Goal: Information Seeking & Learning: Understand process/instructions

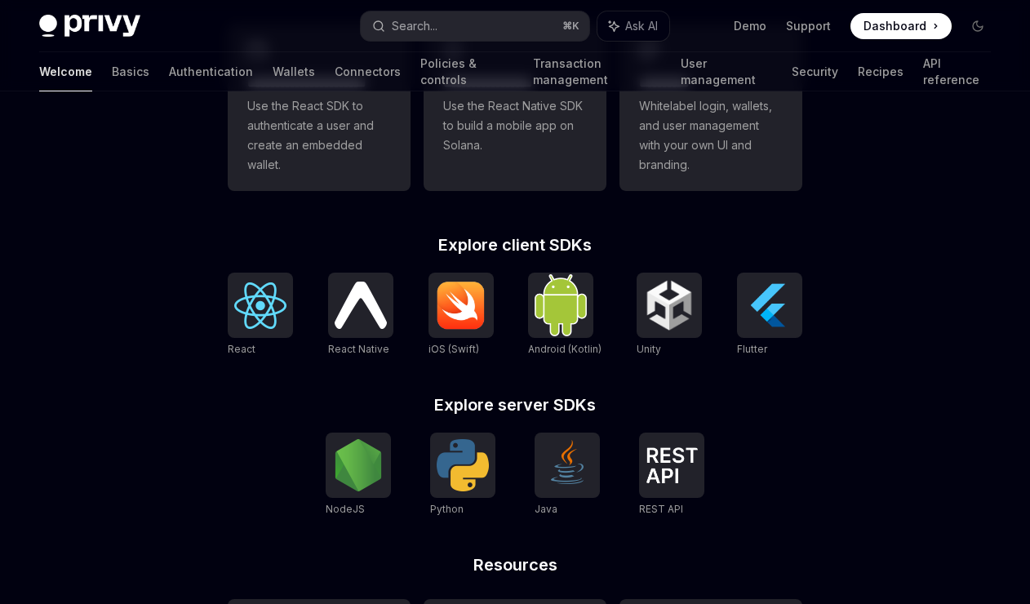
scroll to position [533, 0]
click at [366, 471] on img at bounding box center [358, 464] width 52 height 52
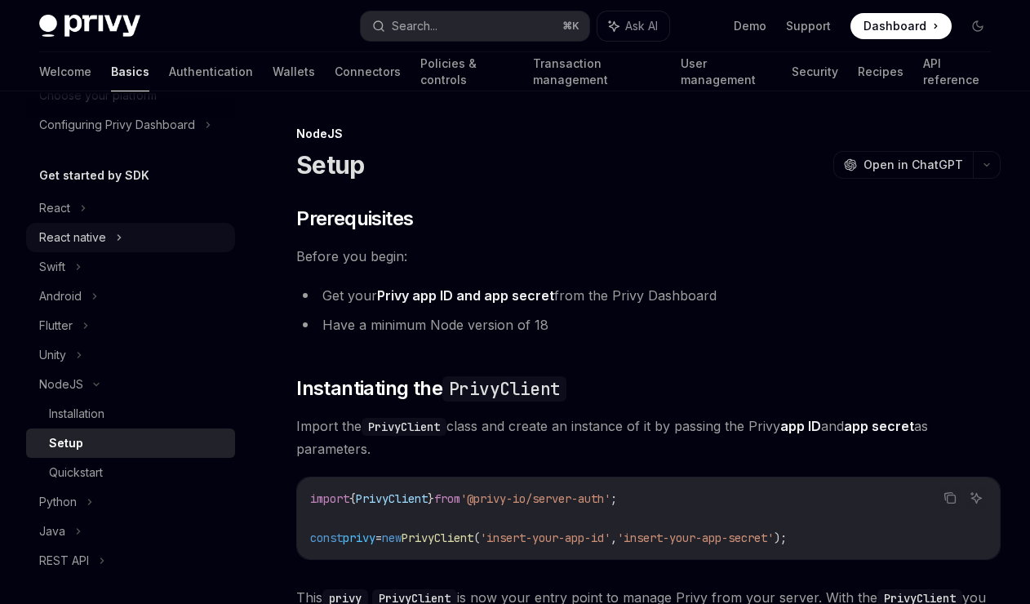
scroll to position [353, 0]
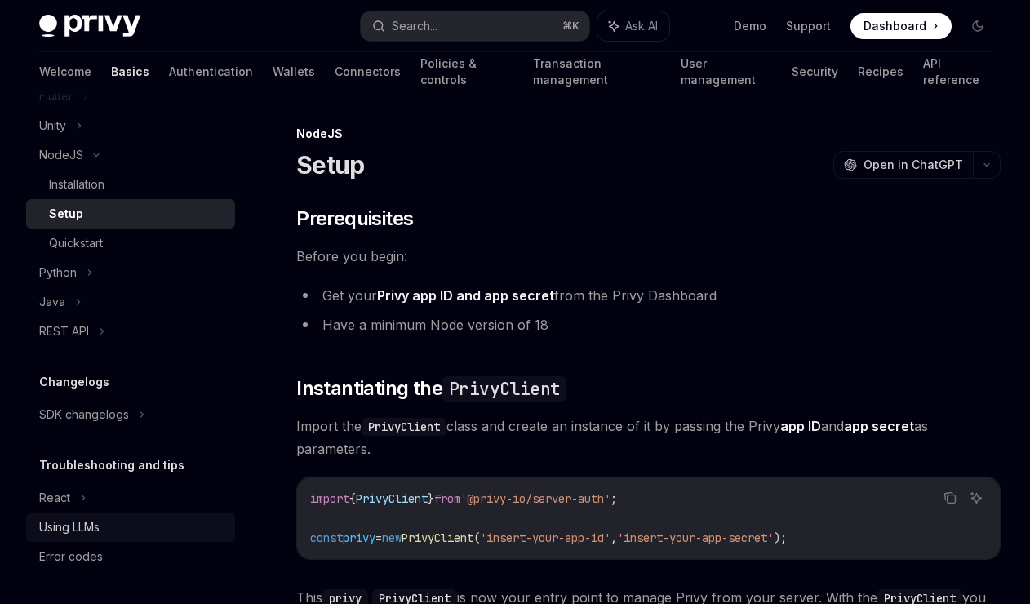
click at [61, 528] on div "Using LLMs" at bounding box center [69, 527] width 60 height 20
type textarea "*"
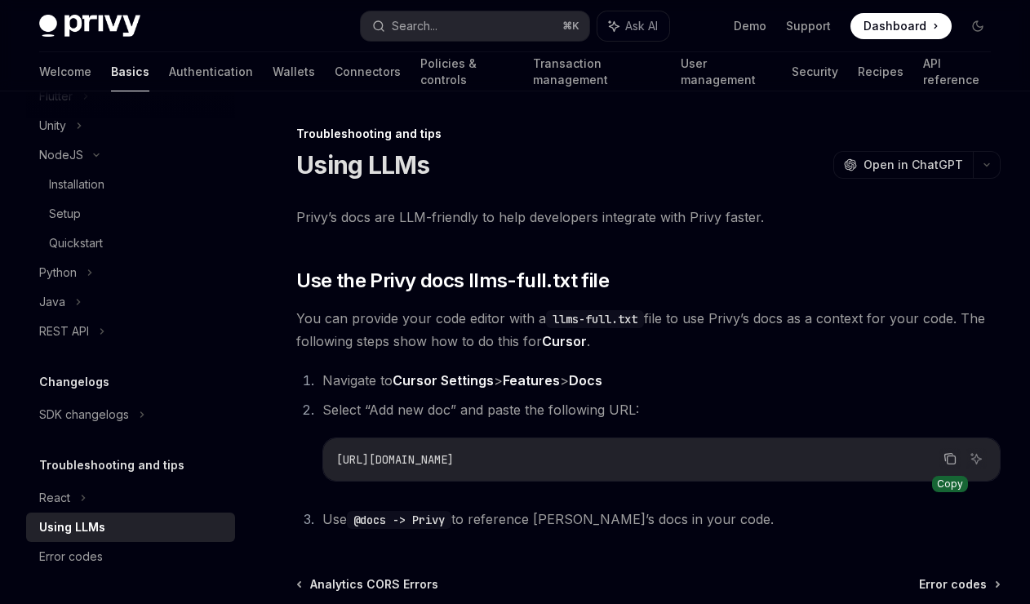
click at [953, 460] on icon "Copy the contents from the code block" at bounding box center [950, 458] width 13 height 13
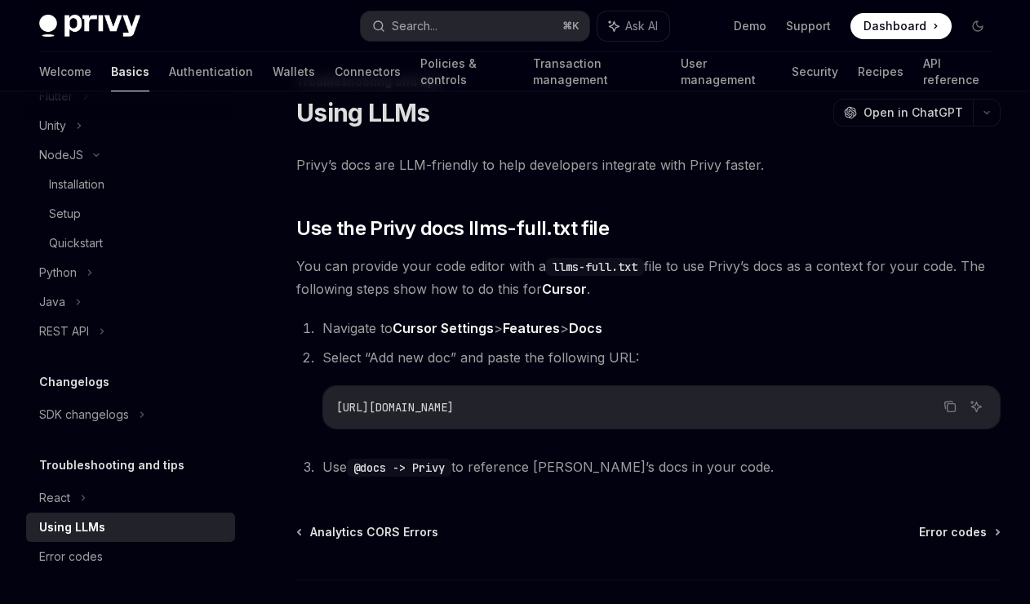
scroll to position [38, 0]
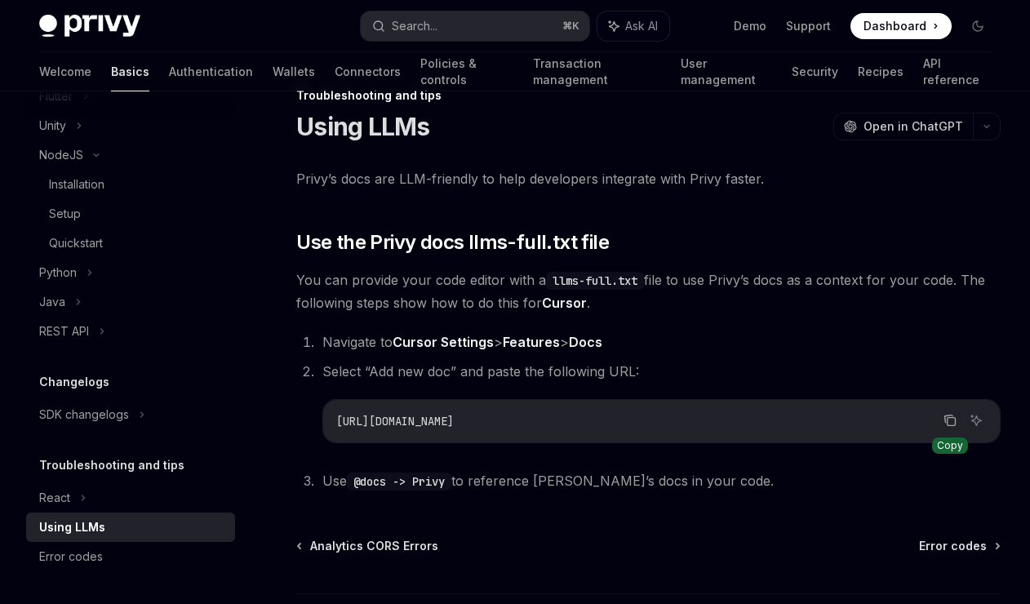
click at [948, 418] on icon "Copy the contents from the code block" at bounding box center [952, 422] width 8 height 8
